Goal: Task Accomplishment & Management: Manage account settings

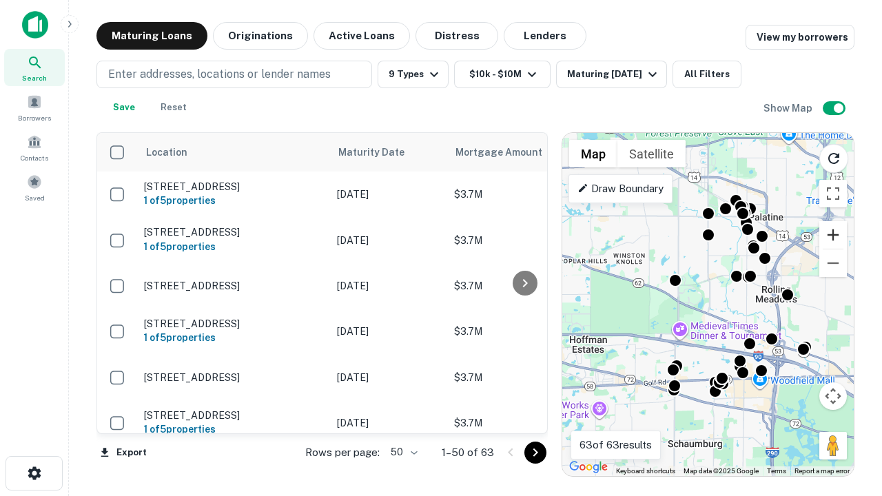
click at [833, 235] on button "Zoom in" at bounding box center [833, 235] width 28 height 28
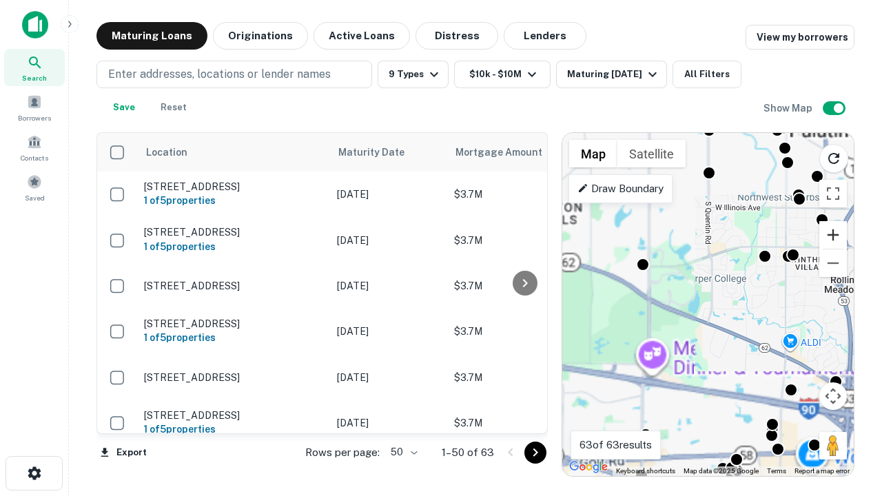
click at [833, 235] on button "Zoom in" at bounding box center [833, 235] width 28 height 28
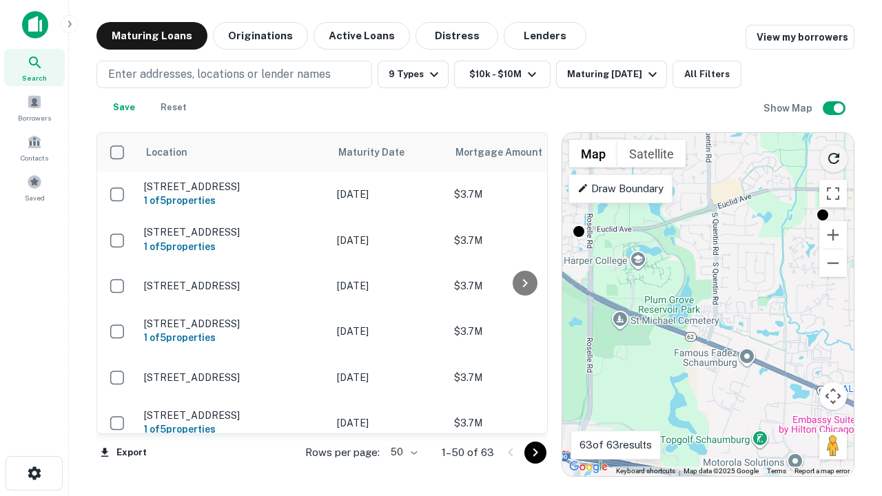
click at [833, 156] on icon "Reload search area" at bounding box center [833, 158] width 17 height 17
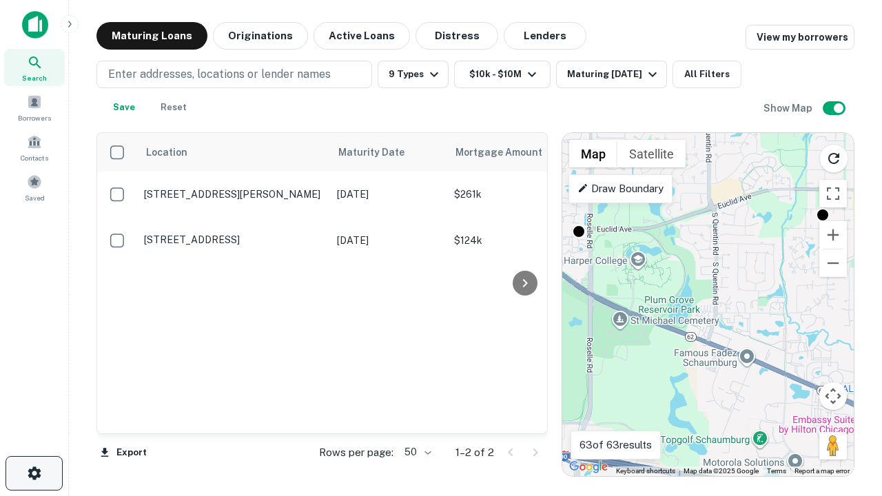
click at [34, 473] on icon "button" at bounding box center [34, 473] width 17 height 17
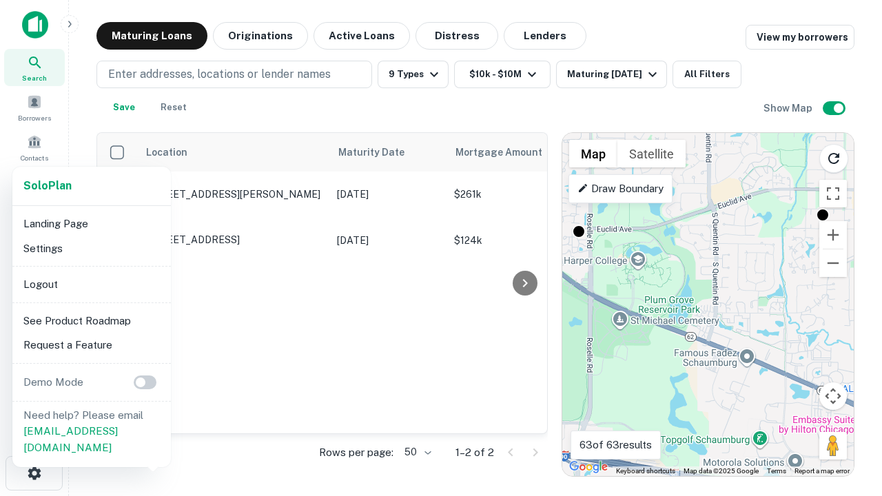
click at [91, 284] on li "Logout" at bounding box center [91, 284] width 147 height 25
